Goal: Contribute content

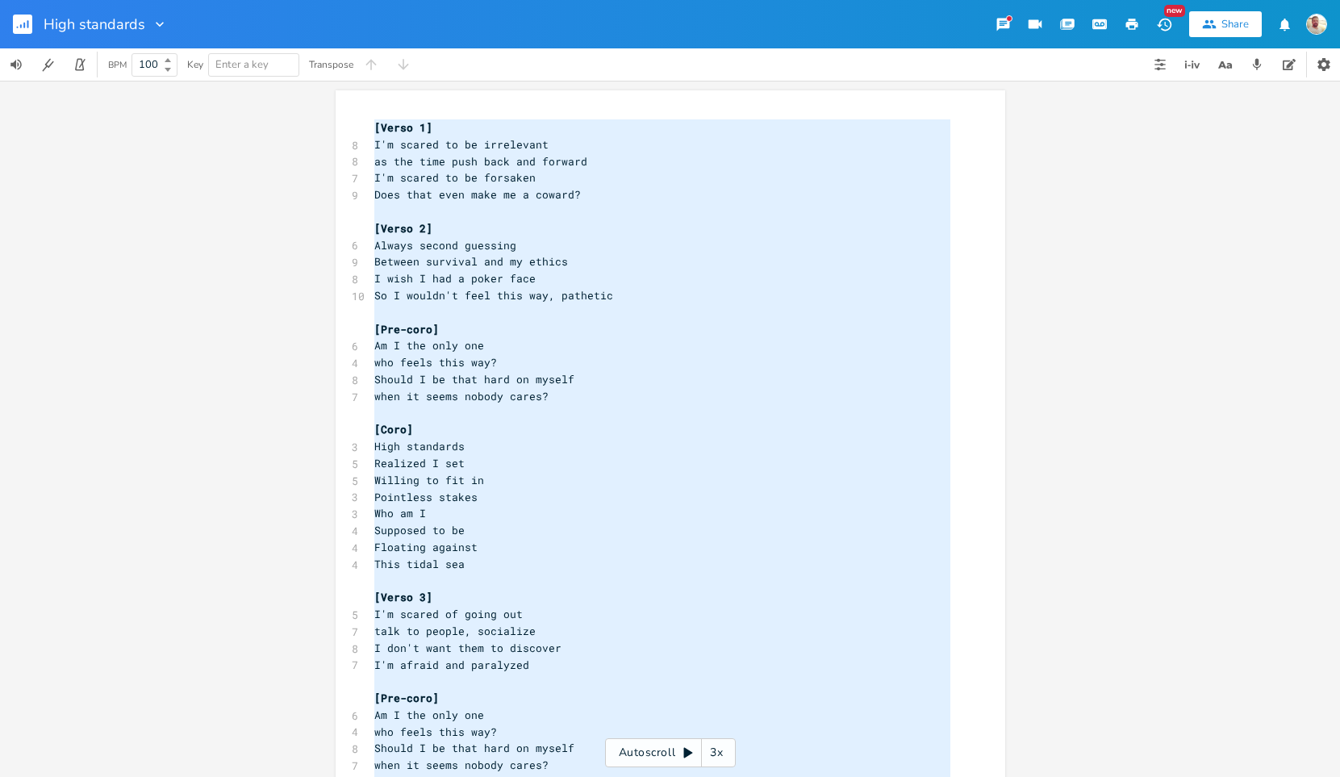
scroll to position [355, 0]
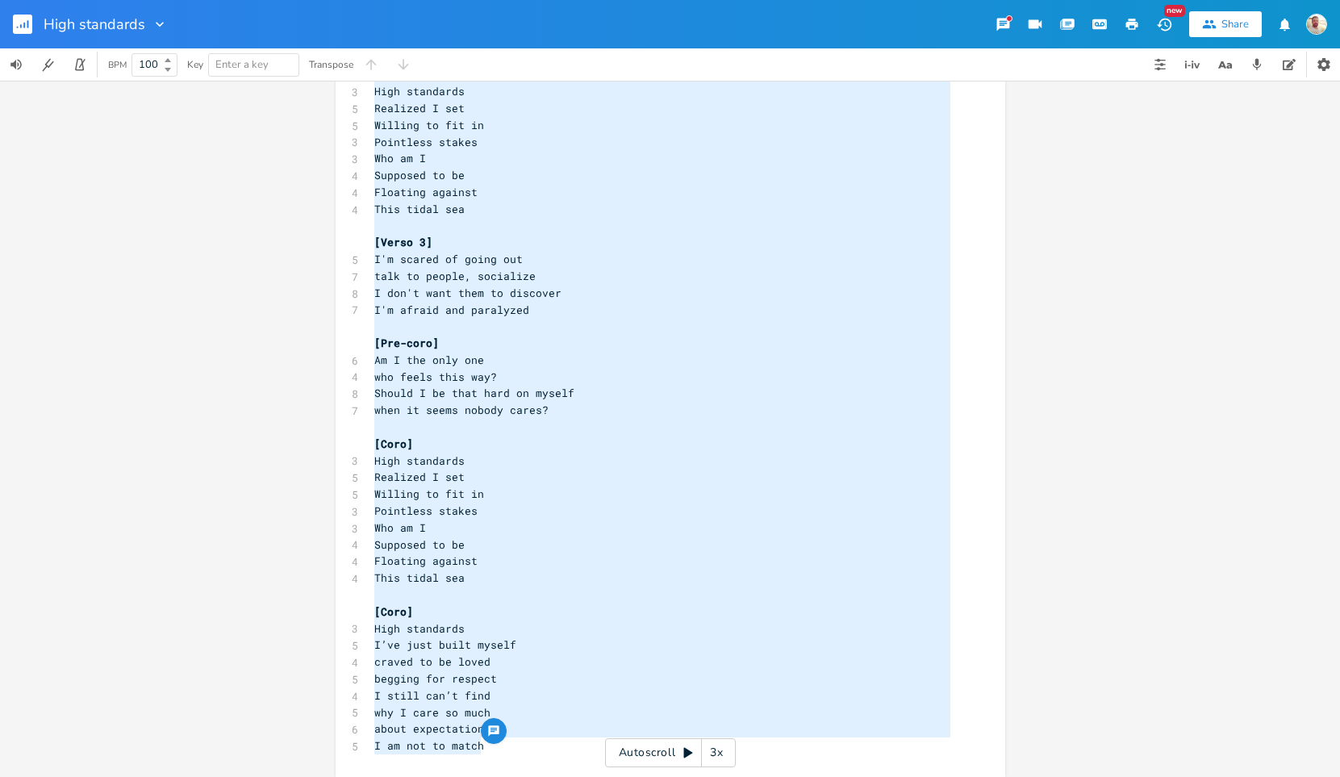
click at [152, 24] on icon "button" at bounding box center [160, 24] width 16 height 16
click at [97, 98] on div "[Verso 1] I'm scared to be irrelevant as the time push back and forward I'm sca…" at bounding box center [670, 429] width 1340 height 696
click at [26, 1] on div "High standards" at bounding box center [84, 24] width 168 height 48
click at [25, 28] on rect "button" at bounding box center [22, 24] width 19 height 19
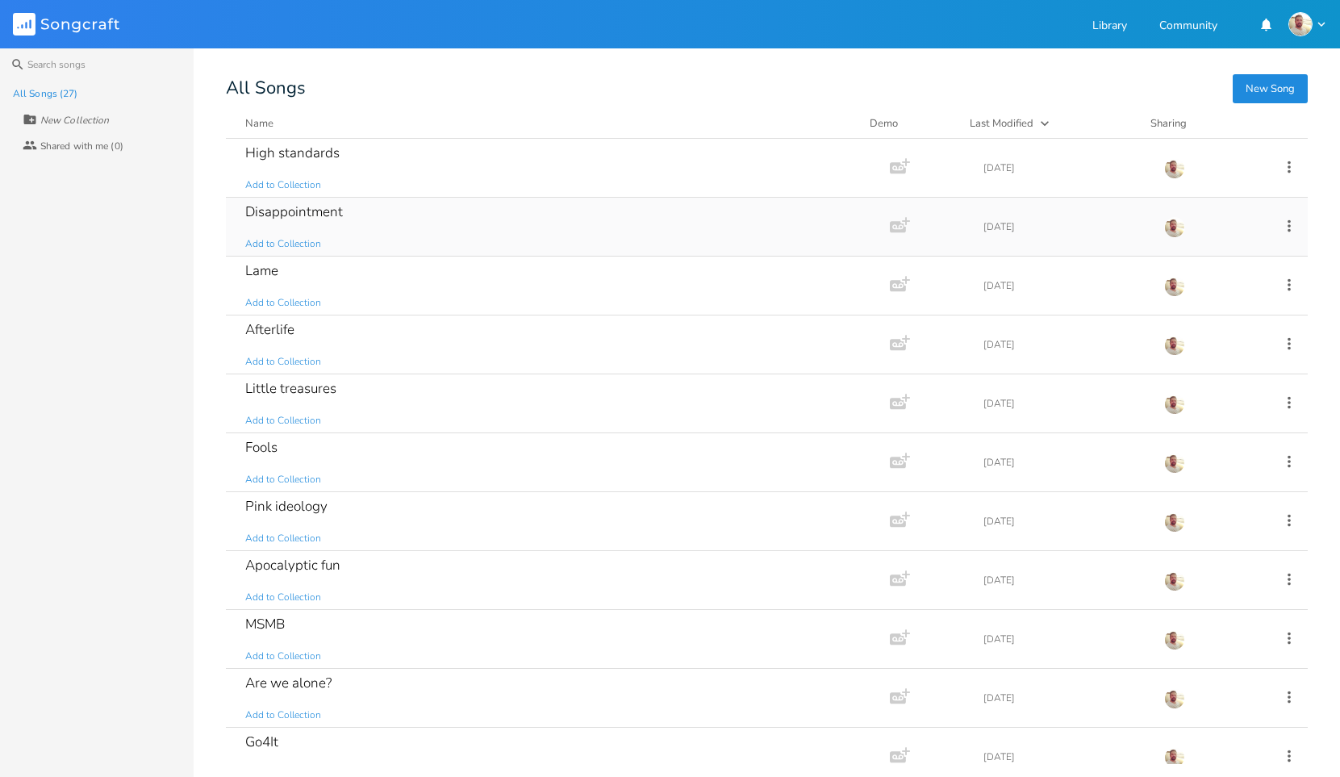
click at [322, 211] on div "Disappointment" at bounding box center [294, 212] width 98 height 14
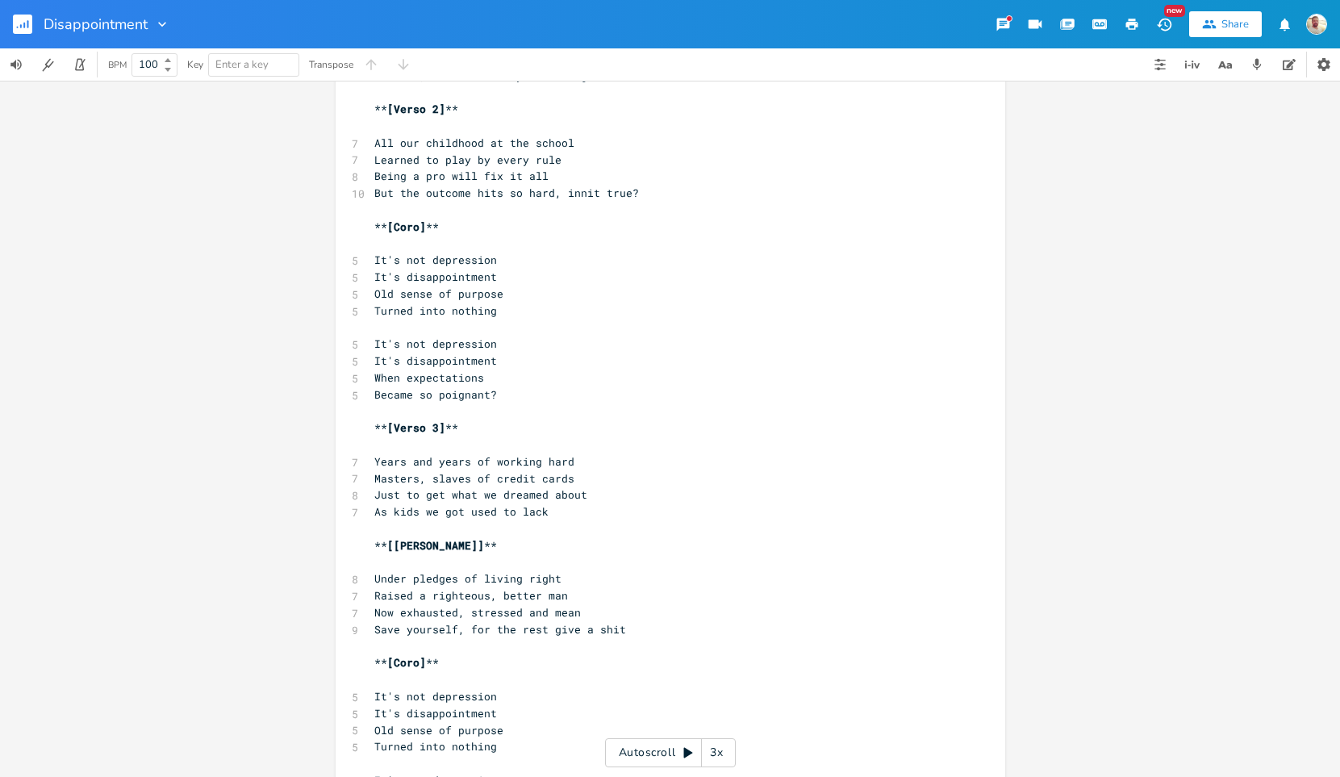
scroll to position [633, 0]
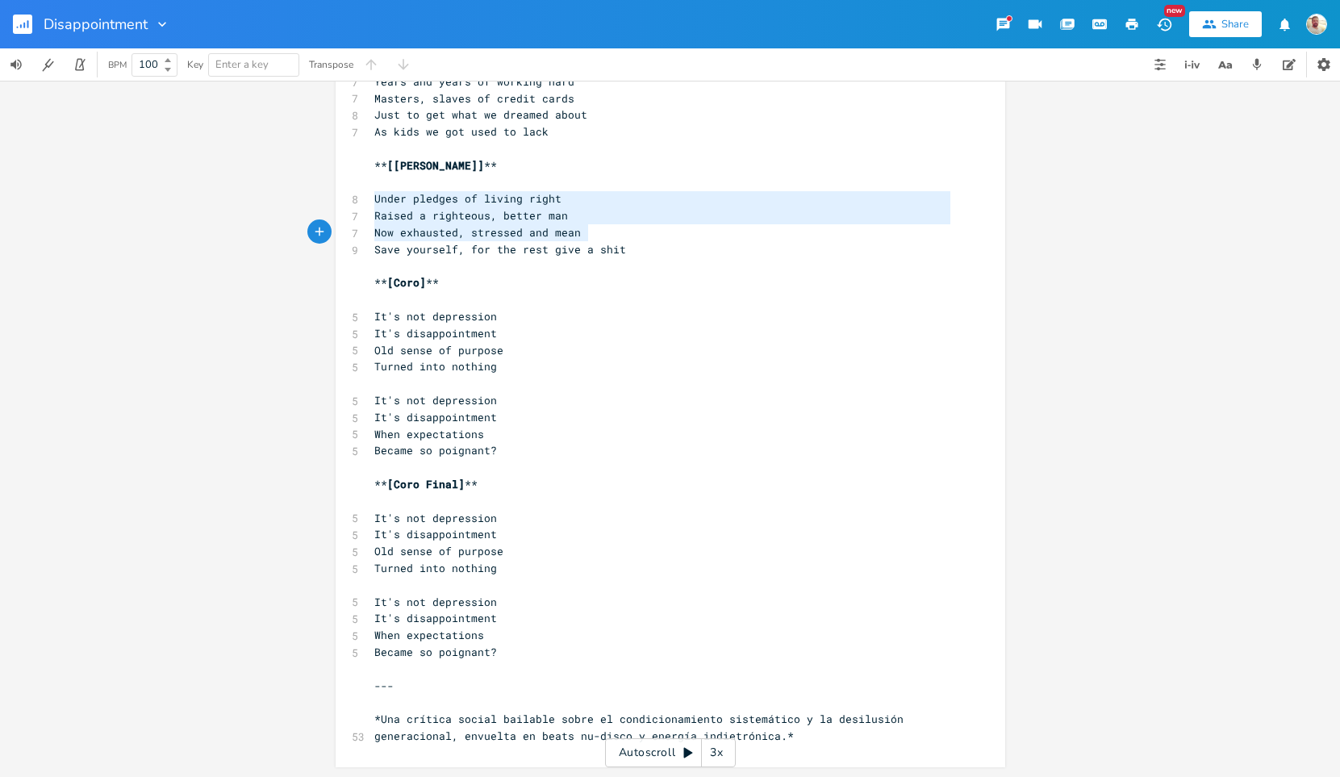
type textarea "Under pledges of living right Raised a righteous, better man Now exhausted, str…"
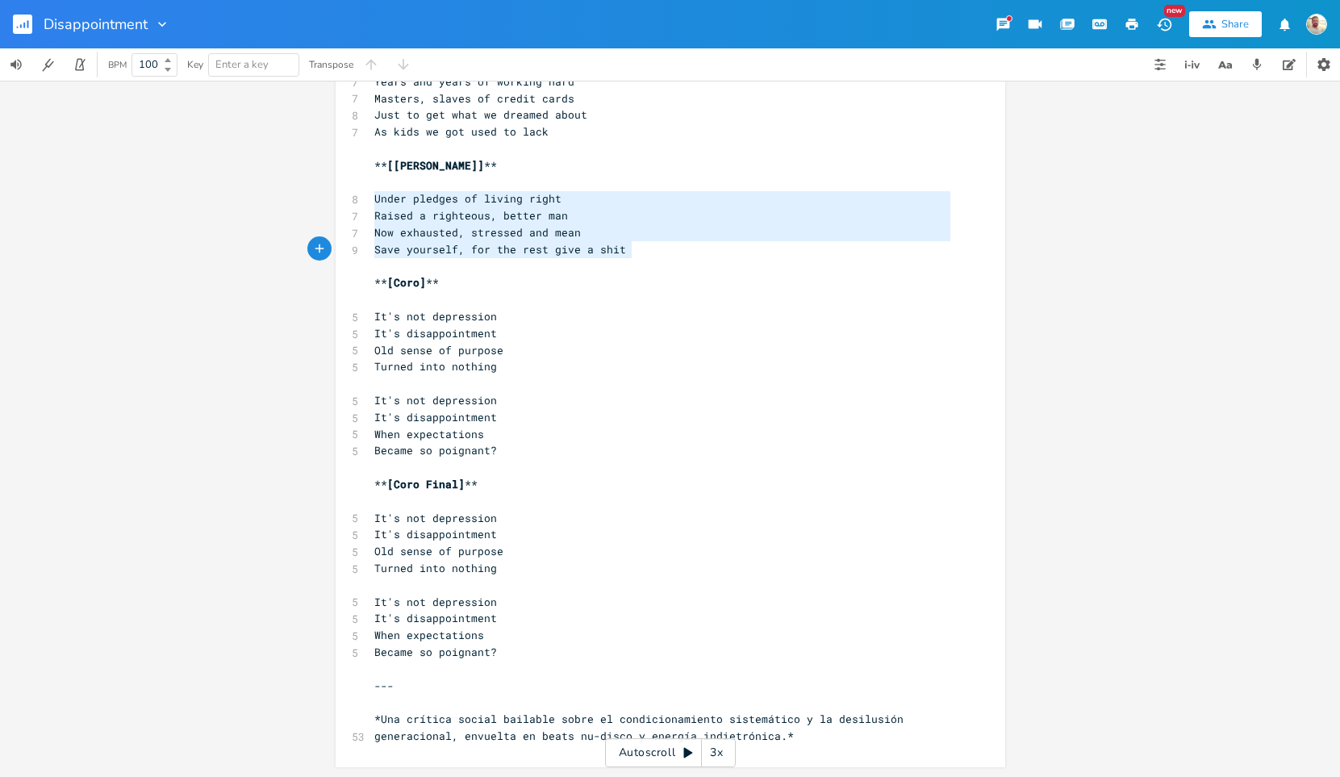
drag, startPoint x: 369, startPoint y: 197, endPoint x: 632, endPoint y: 253, distance: 269.0
click at [632, 253] on div "[Verse 1] 4 # Disappointment ​ 12 **Genre:** Nu-disco, Funky, Indietrónica ​ --…" at bounding box center [662, 115] width 582 height 1258
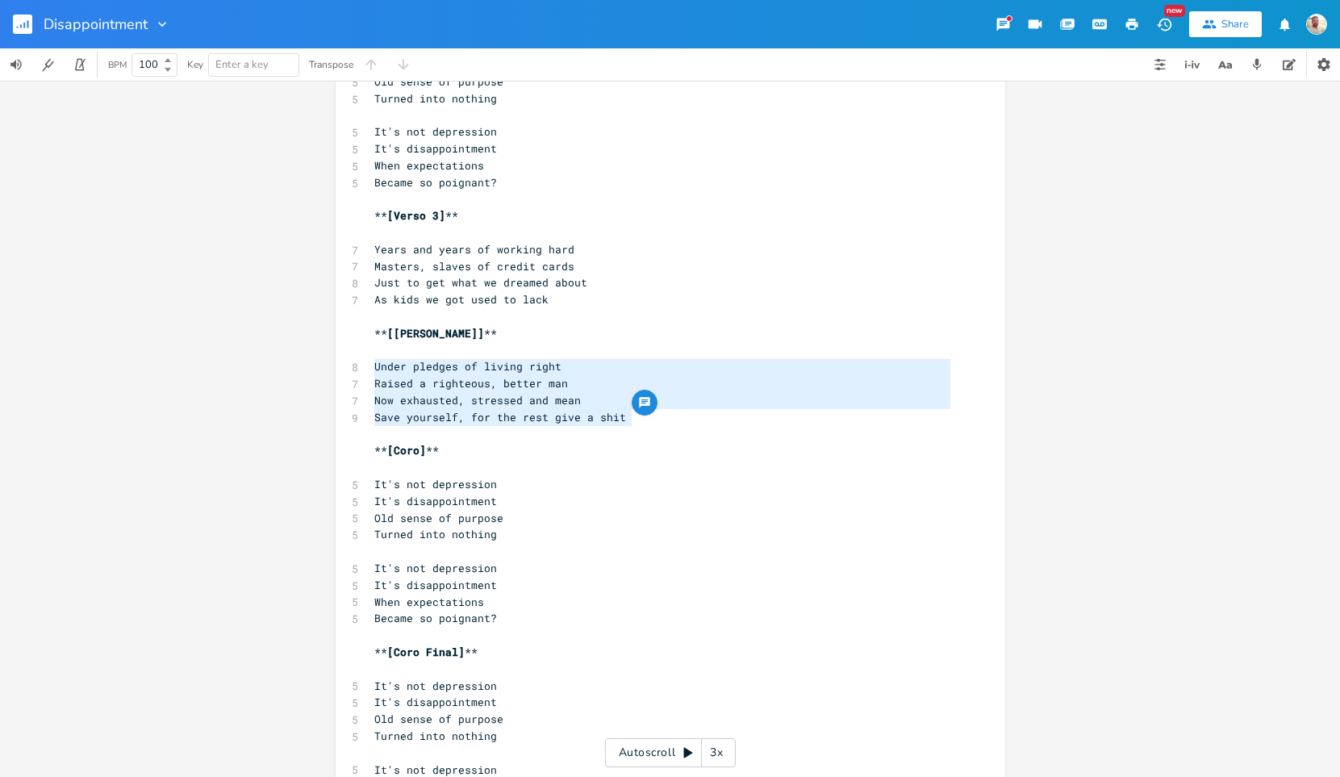
click at [395, 332] on span "[[PERSON_NAME]]" at bounding box center [435, 333] width 97 height 15
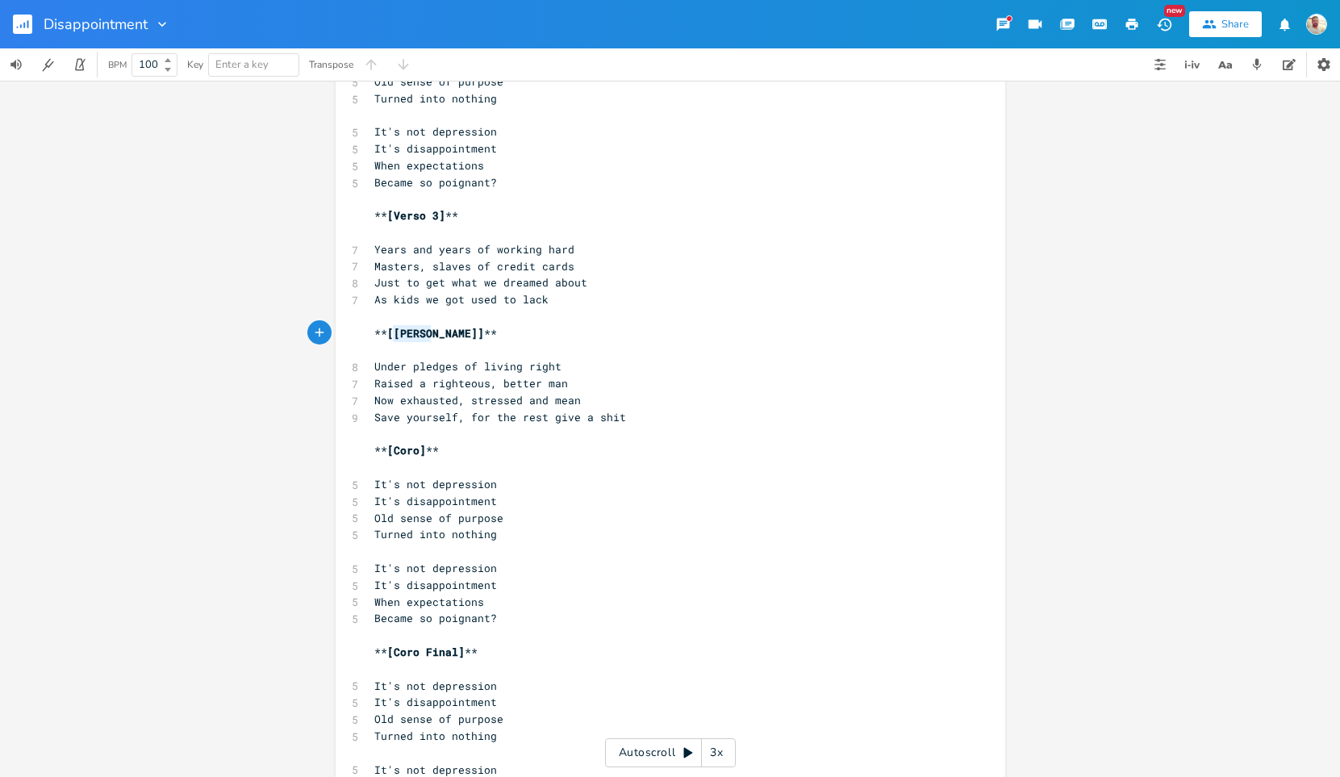
click at [395, 332] on span "[[PERSON_NAME]]" at bounding box center [435, 333] width 97 height 15
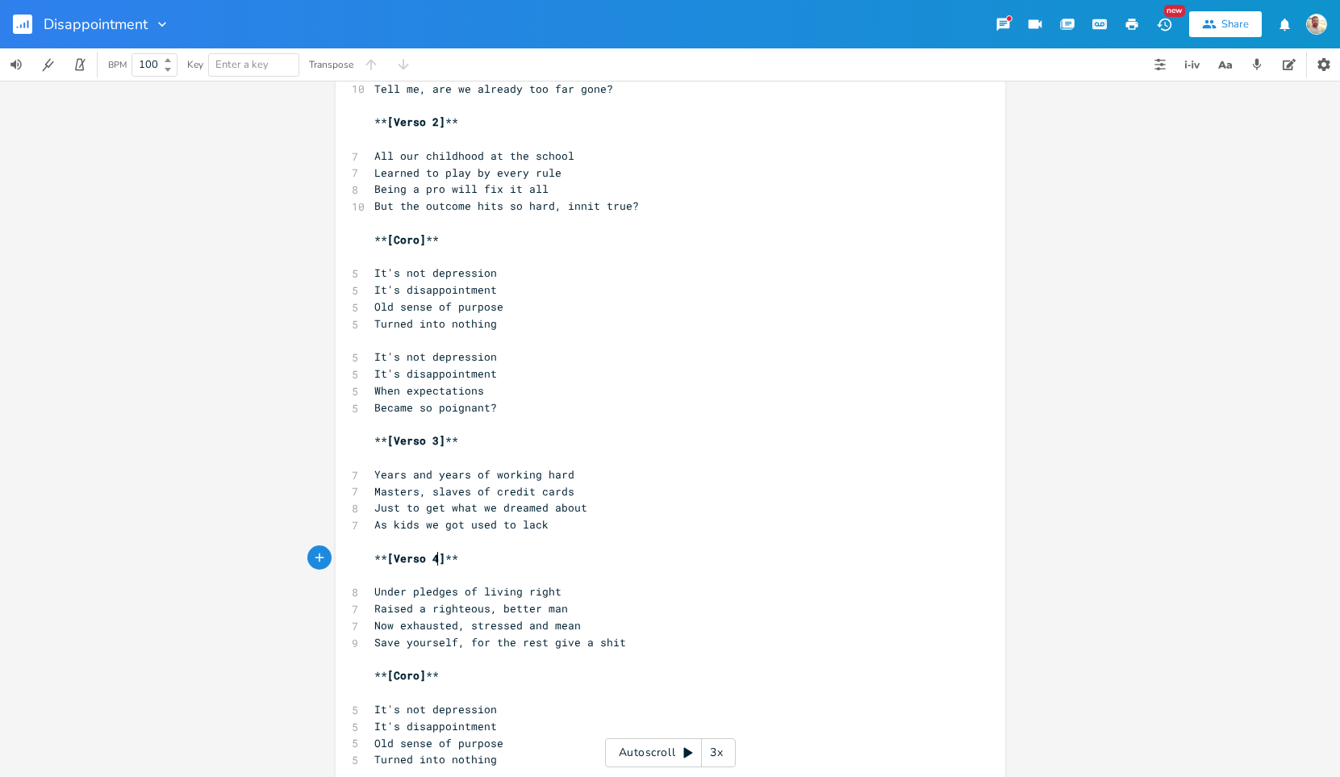
scroll to position [329, 0]
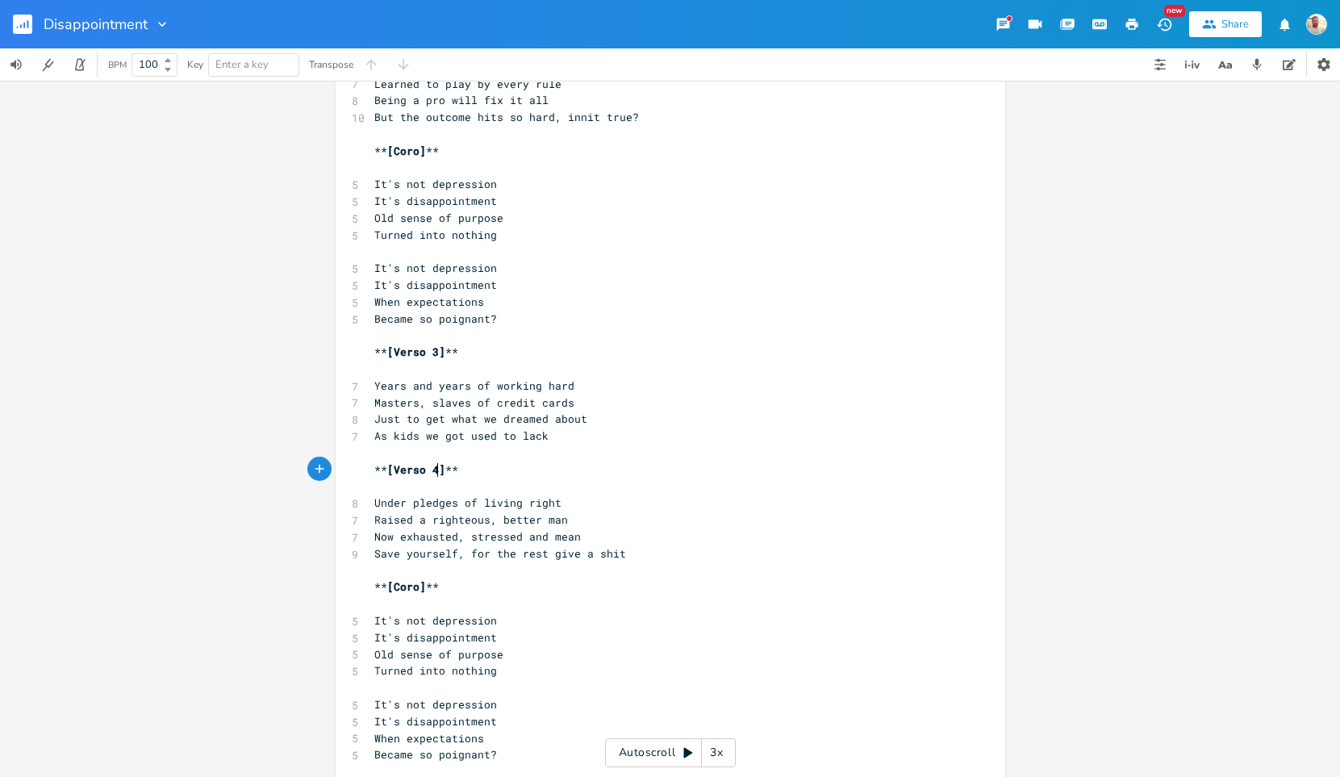
type textarea "Verso 4"
